Goal: Check status: Check status

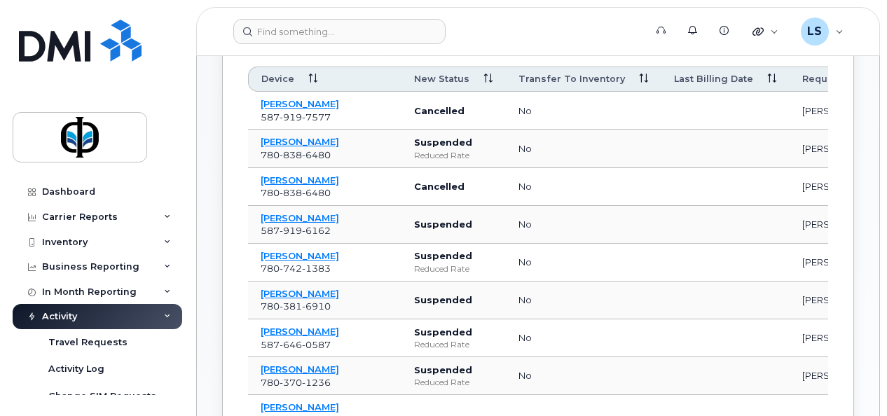
scroll to position [7, 0]
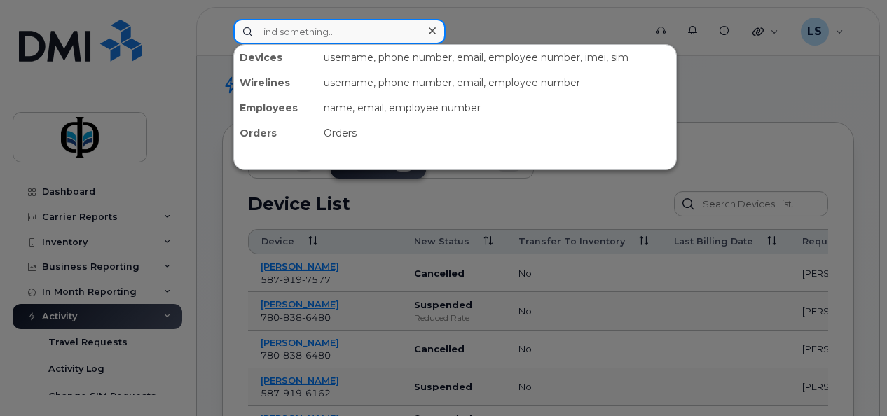
click at [358, 28] on input at bounding box center [339, 31] width 212 height 25
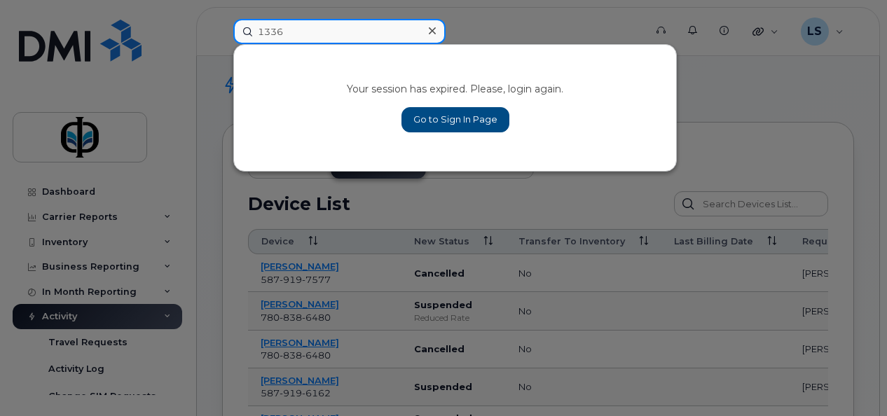
type input "1336"
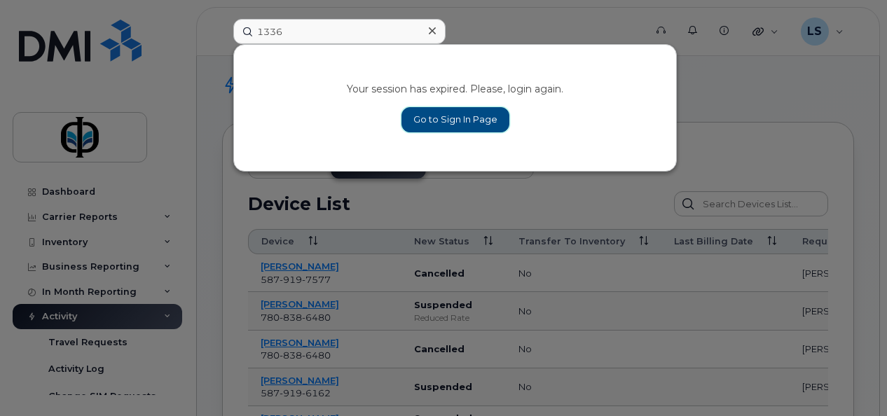
click at [443, 118] on link "Go to Sign In Page" at bounding box center [455, 119] width 108 height 25
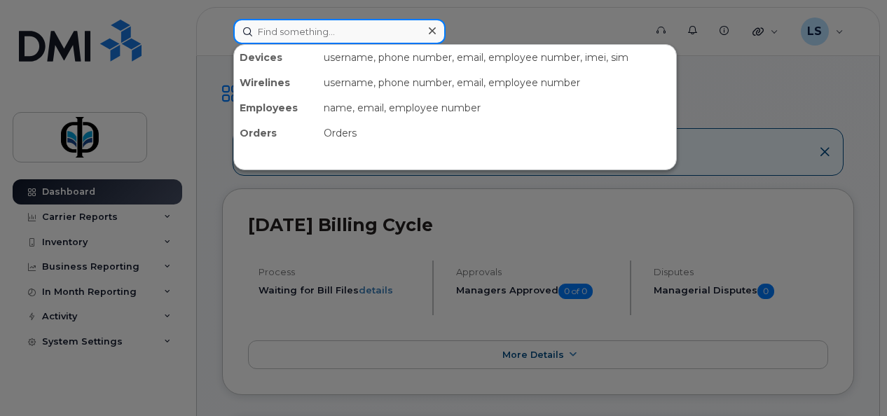
drag, startPoint x: 0, startPoint y: 0, endPoint x: 353, endPoint y: 36, distance: 354.8
click at [353, 36] on input at bounding box center [339, 31] width 212 height 25
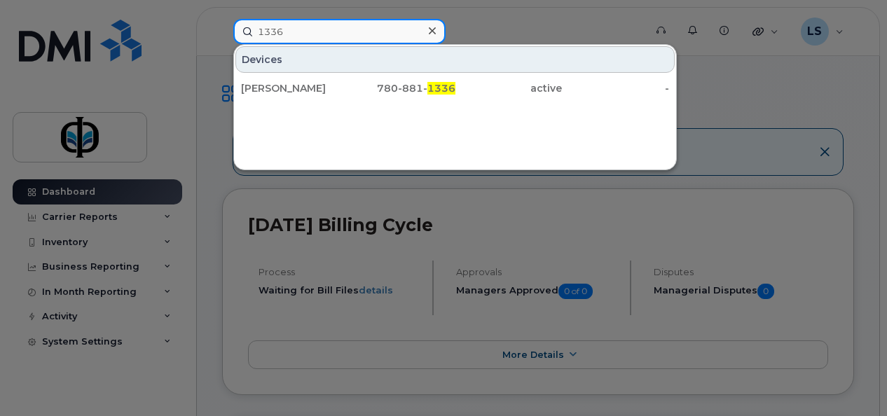
type input "1336"
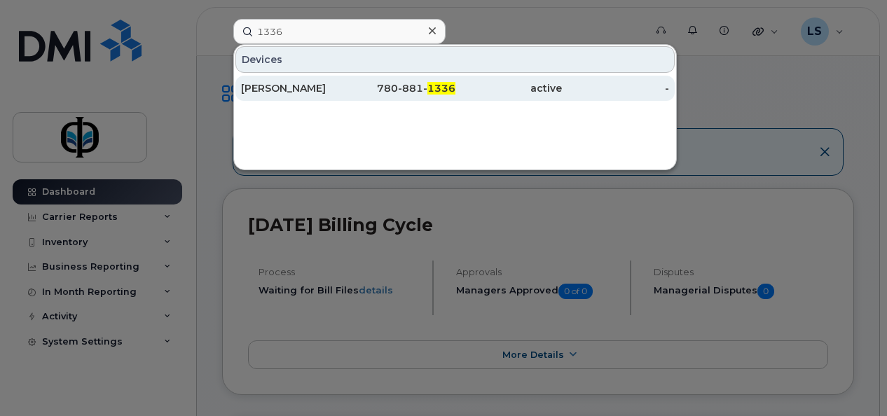
click at [583, 86] on div "-" at bounding box center [615, 88] width 107 height 14
